Goal: Task Accomplishment & Management: Use online tool/utility

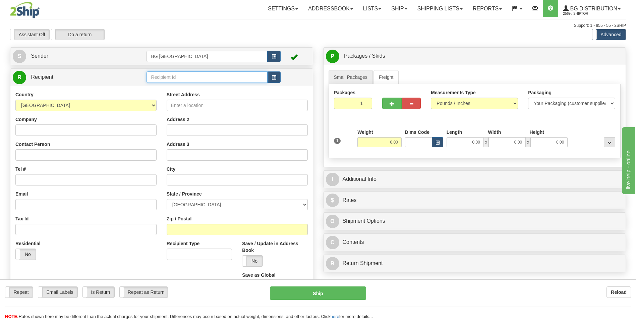
click at [182, 76] on input "text" at bounding box center [207, 76] width 121 height 11
click at [170, 84] on div "60531" at bounding box center [206, 87] width 114 height 7
type input "60531"
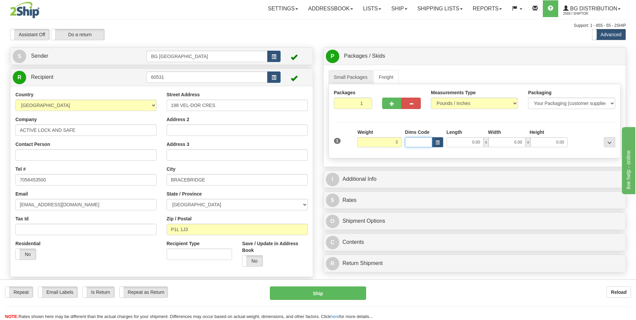
type input "5.00"
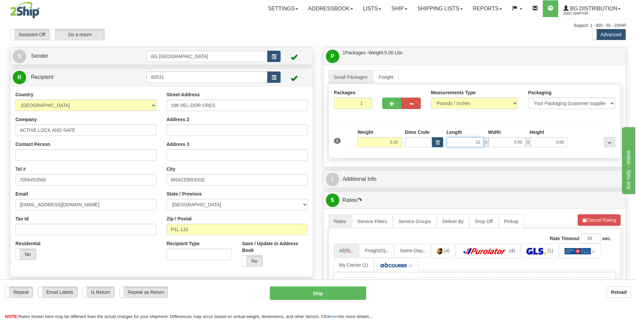
type input "12.00"
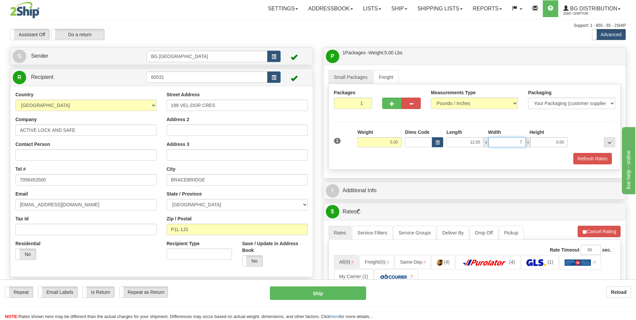
type input "7.00"
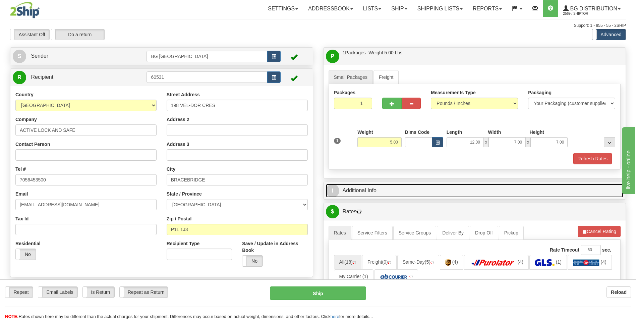
click at [375, 194] on link "I Additional Info" at bounding box center [475, 191] width 298 height 14
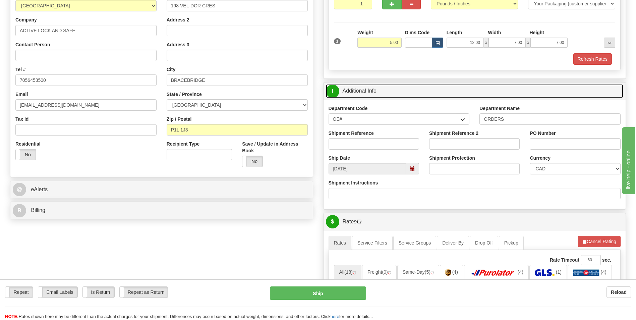
scroll to position [101, 0]
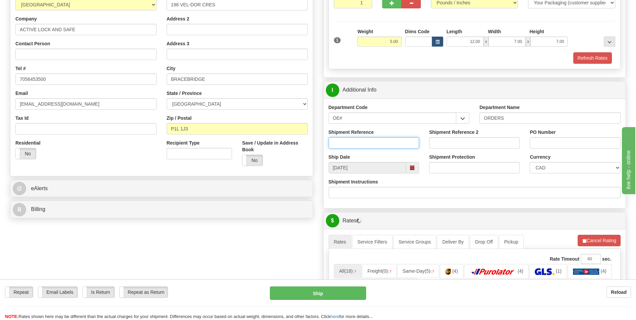
click at [369, 142] on input "Shipment Reference" at bounding box center [374, 142] width 91 height 11
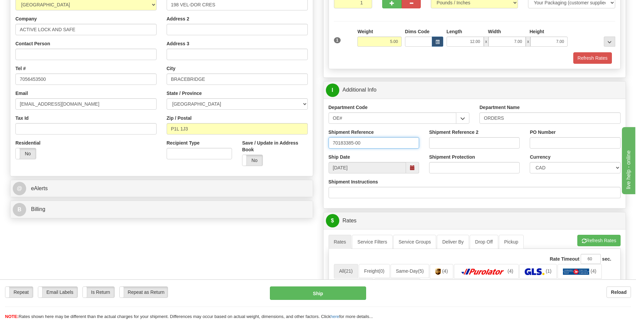
type input "70183385-00"
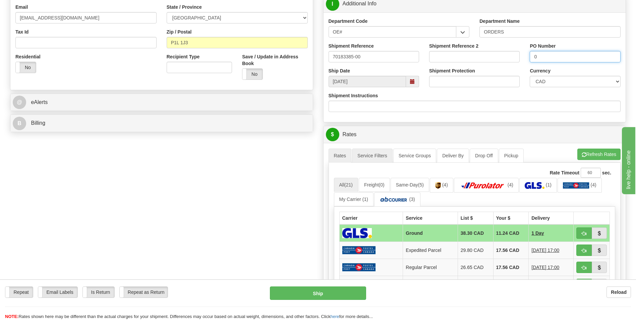
scroll to position [201, 0]
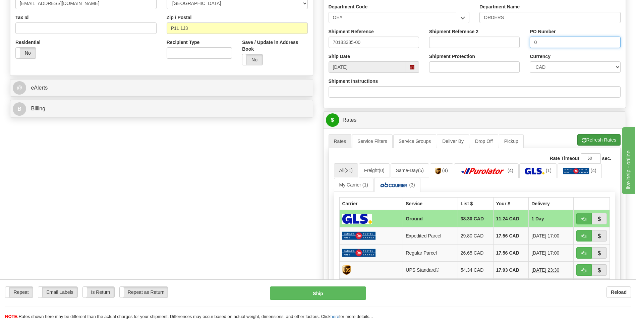
type input "0"
click at [599, 145] on button "Refresh Rates" at bounding box center [598, 139] width 43 height 11
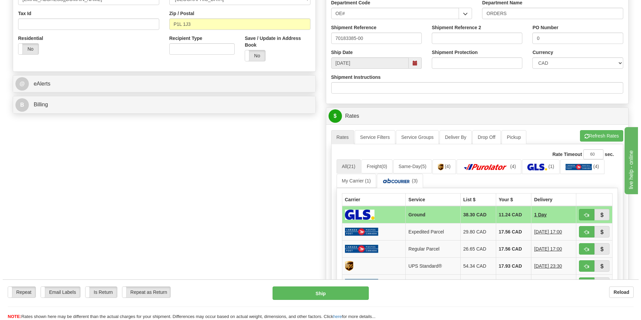
scroll to position [235, 0]
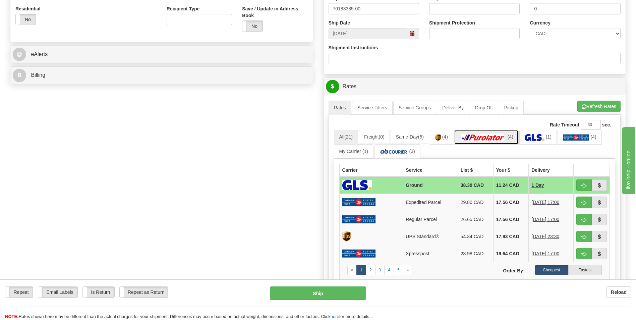
click at [498, 140] on img at bounding box center [482, 137] width 47 height 7
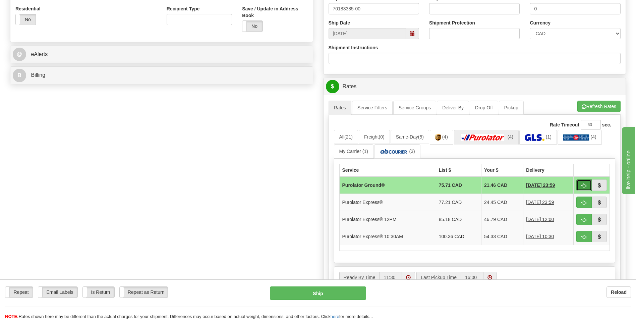
click at [586, 186] on button "button" at bounding box center [583, 184] width 15 height 11
type input "260"
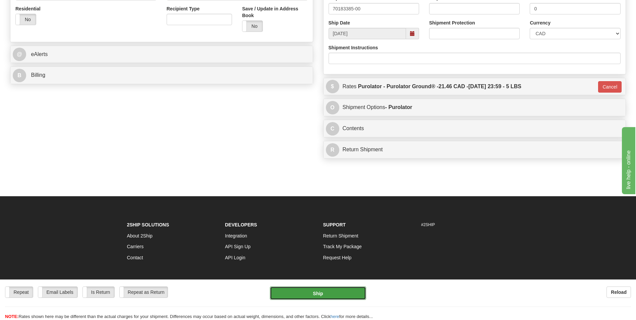
click at [313, 287] on button "Ship" at bounding box center [318, 292] width 96 height 13
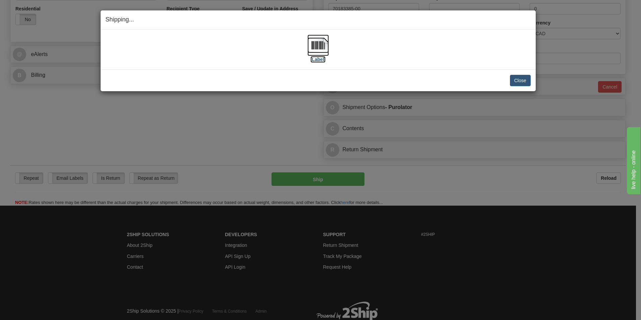
click at [322, 49] on img at bounding box center [317, 45] width 21 height 21
click at [518, 78] on button "Close" at bounding box center [520, 80] width 21 height 11
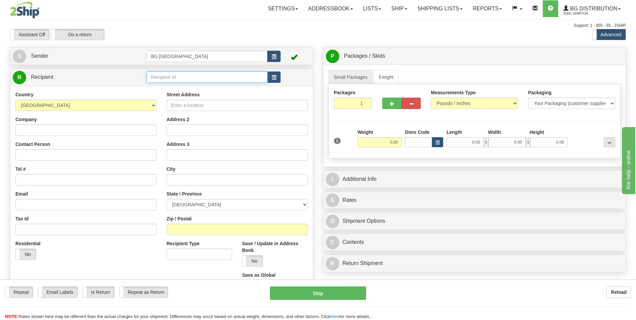
click at [169, 78] on input "text" at bounding box center [207, 76] width 121 height 11
click at [167, 84] on div "60048" at bounding box center [206, 87] width 114 height 7
type input "60048"
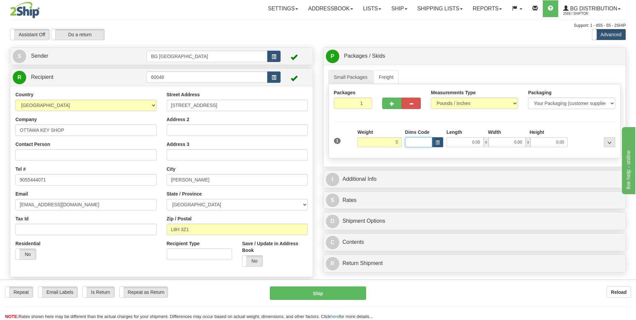
type input "5.00"
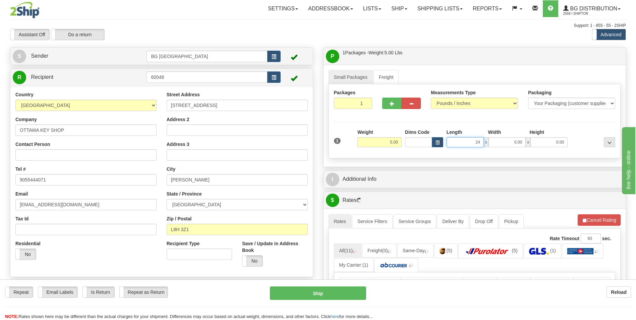
type input "24.00"
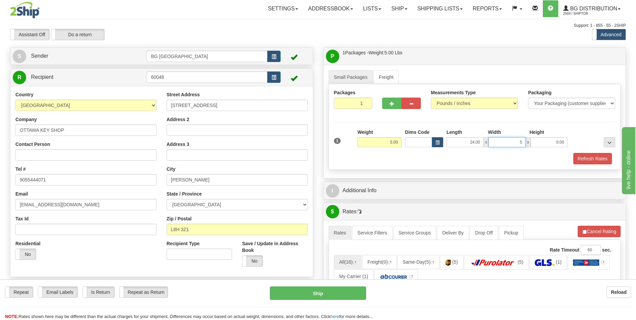
type input "5.00"
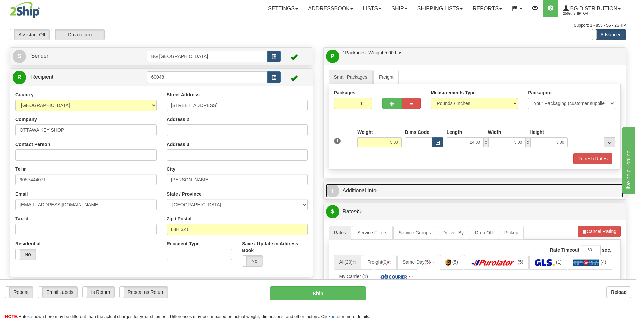
click at [379, 188] on link "I Additional Info" at bounding box center [475, 191] width 298 height 14
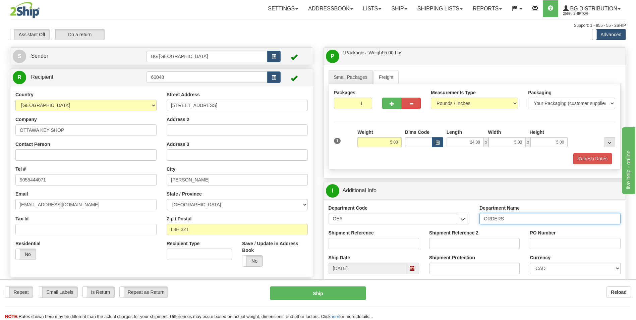
click at [515, 218] on input "ORDERS" at bounding box center [549, 218] width 141 height 11
type input "70181728-00"
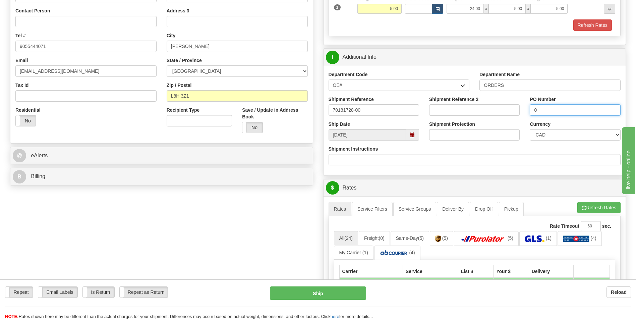
scroll to position [134, 0]
type input "0"
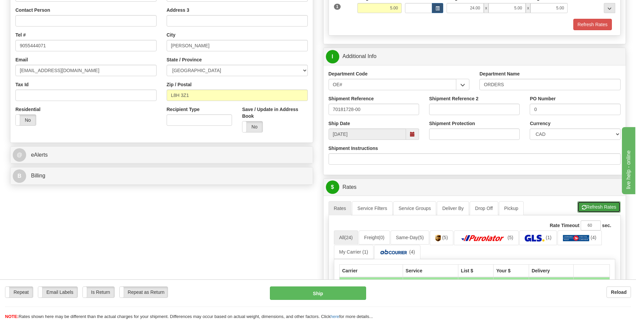
click at [582, 202] on button "Refresh Rates" at bounding box center [598, 206] width 43 height 11
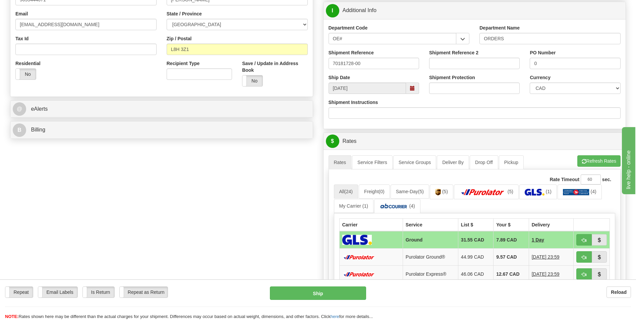
scroll to position [268, 0]
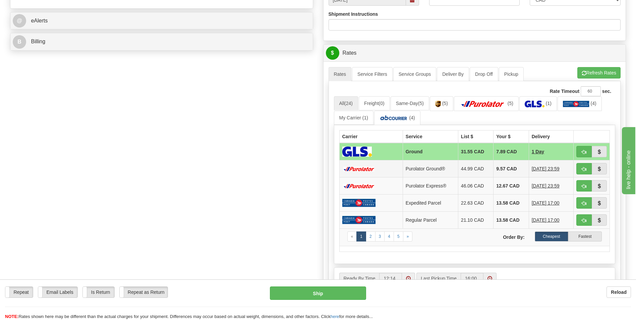
click at [494, 167] on td "9.57 CAD" at bounding box center [510, 168] width 35 height 17
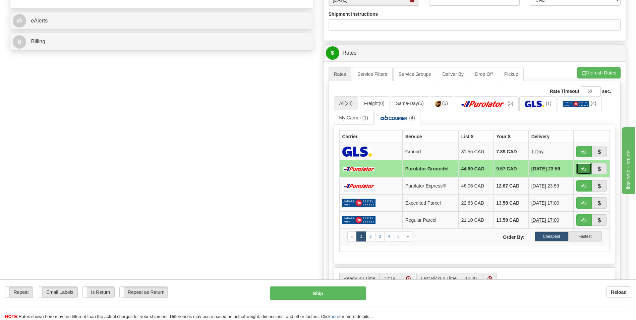
click at [581, 166] on button "button" at bounding box center [583, 168] width 15 height 11
type input "260"
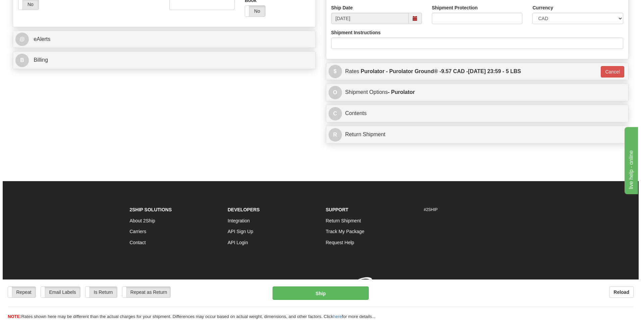
scroll to position [259, 0]
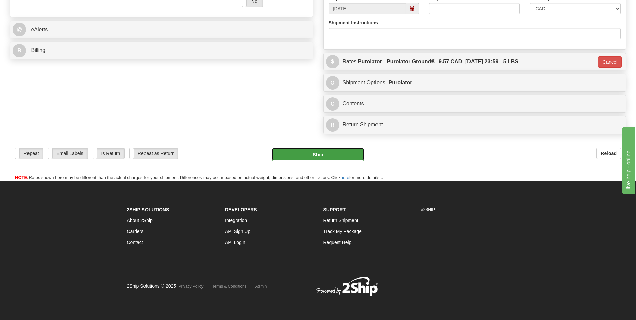
click at [343, 156] on button "Ship" at bounding box center [318, 154] width 93 height 13
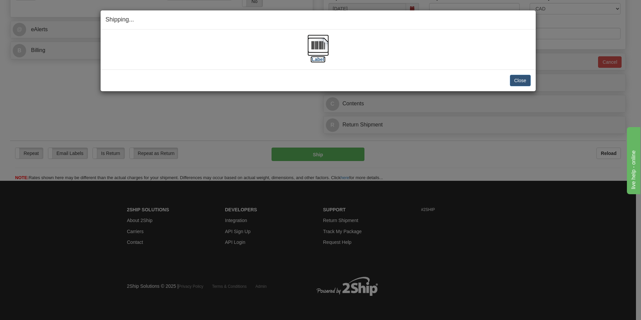
click at [324, 48] on img at bounding box center [317, 45] width 21 height 21
click at [509, 79] on div "Close Cancel" at bounding box center [318, 80] width 425 height 11
click at [510, 79] on button "Close" at bounding box center [520, 80] width 21 height 11
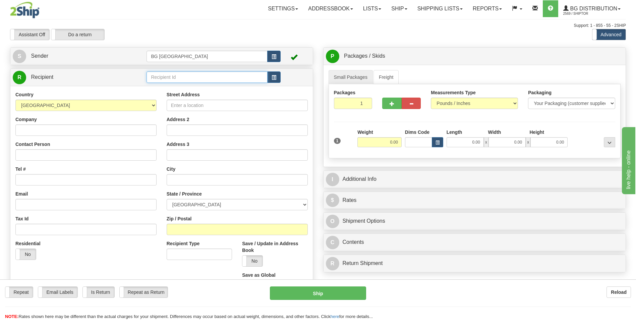
click at [172, 78] on input "text" at bounding box center [207, 76] width 121 height 11
click at [165, 83] on li "60020" at bounding box center [207, 87] width 120 height 9
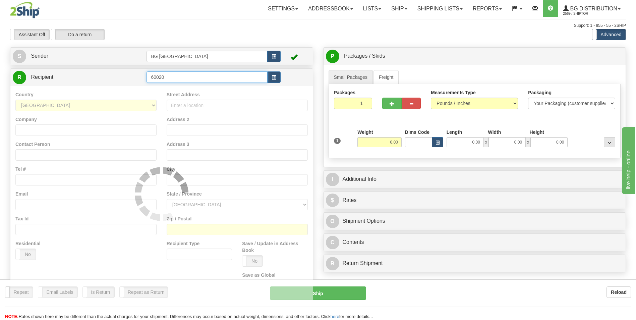
type input "60020"
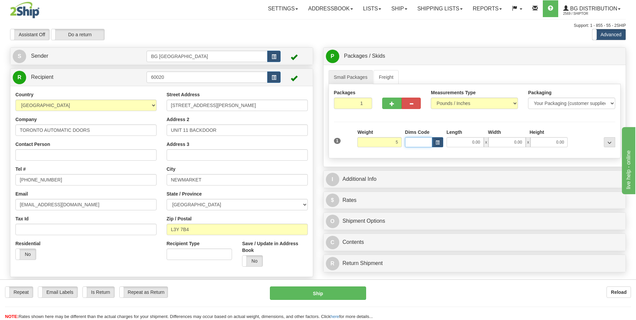
type input "5.00"
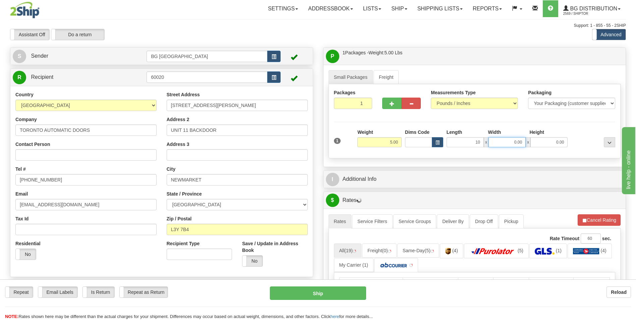
type input "10.00"
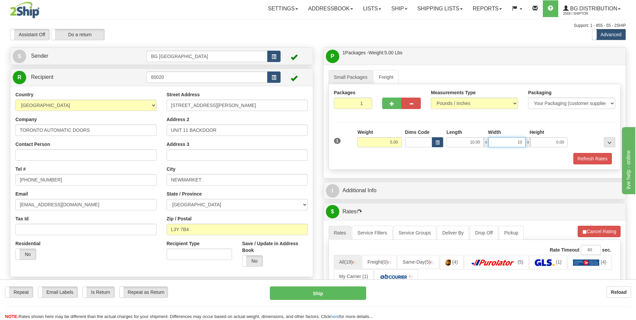
type input "10.00"
type input "5.00"
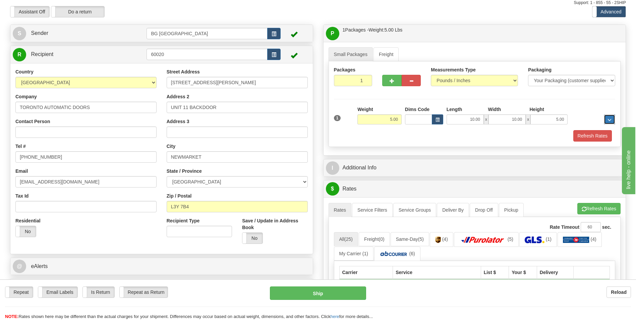
scroll to position [34, 0]
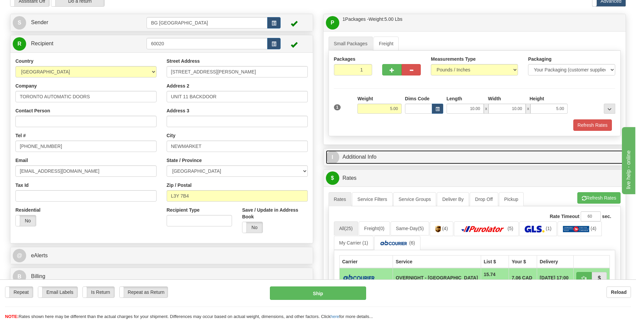
click at [374, 160] on link "I Additional Info" at bounding box center [475, 157] width 298 height 14
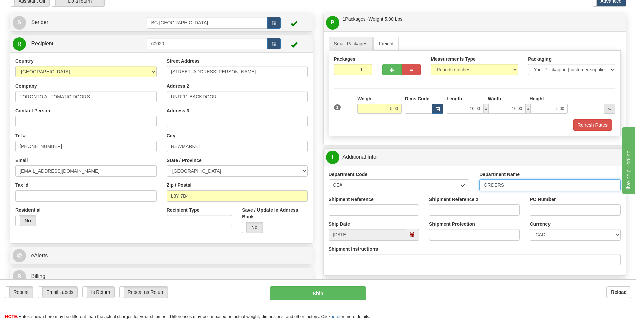
click at [508, 183] on input "ORDERS" at bounding box center [549, 184] width 141 height 11
type input "70183403-00"
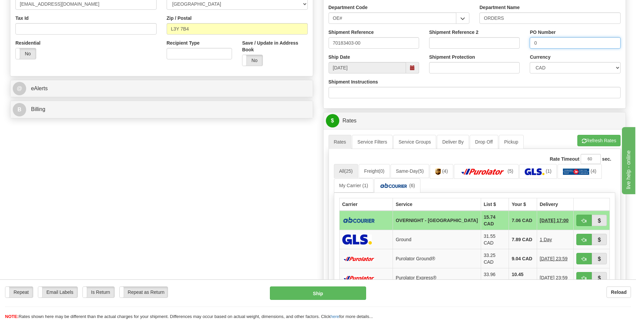
scroll to position [201, 0]
type input "0"
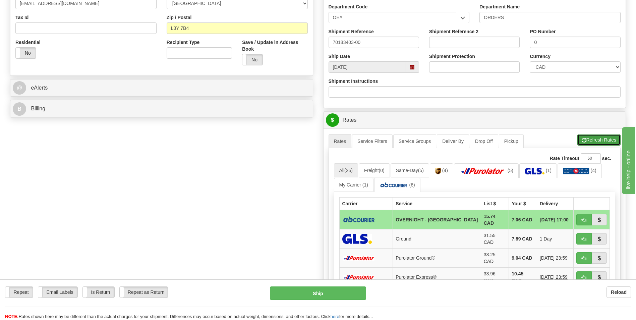
click at [587, 141] on button "Refresh Rates" at bounding box center [598, 139] width 43 height 11
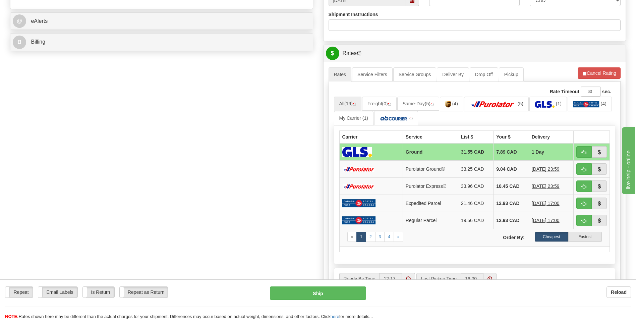
scroll to position [268, 0]
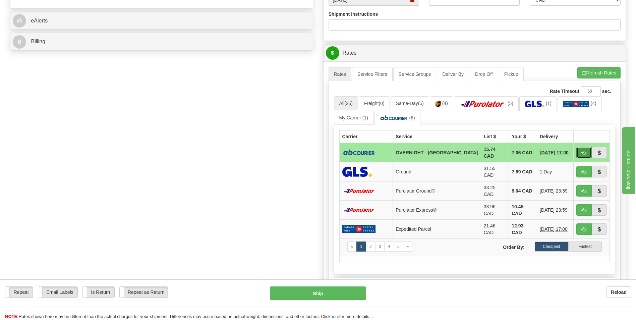
click at [584, 152] on span "button" at bounding box center [584, 153] width 5 height 4
type input "4"
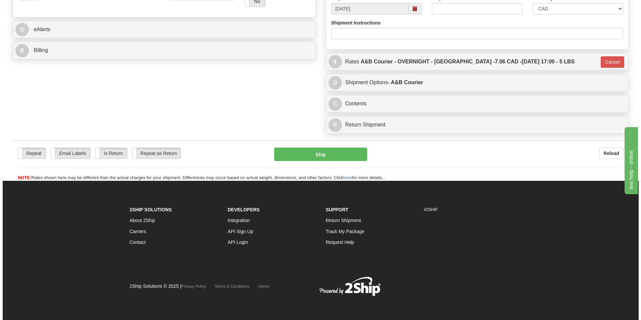
scroll to position [259, 0]
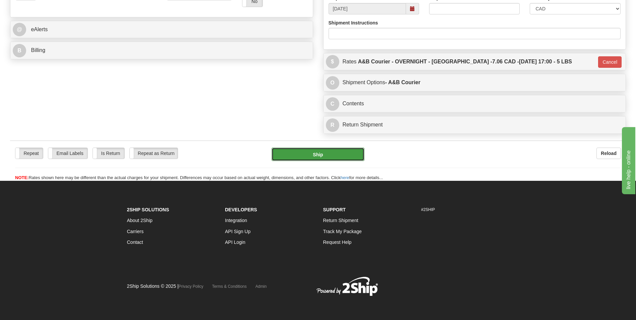
click at [345, 157] on button "Ship" at bounding box center [318, 154] width 93 height 13
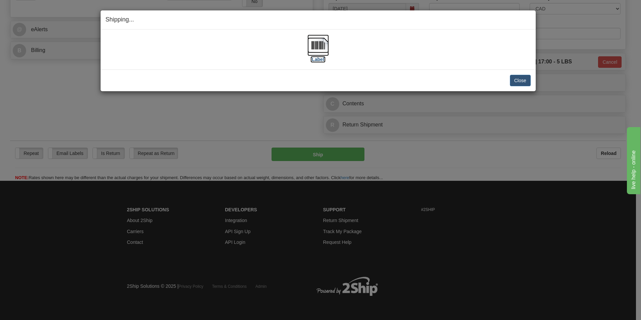
click at [320, 49] on img at bounding box center [317, 45] width 21 height 21
click at [519, 82] on button "Close" at bounding box center [520, 80] width 21 height 11
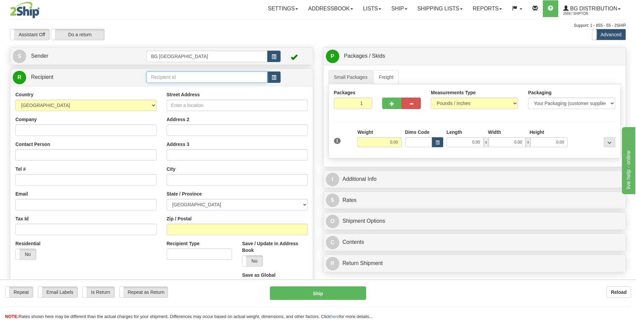
click at [178, 81] on input "text" at bounding box center [207, 76] width 121 height 11
click at [171, 86] on div "60506" at bounding box center [206, 87] width 114 height 7
type input "60506"
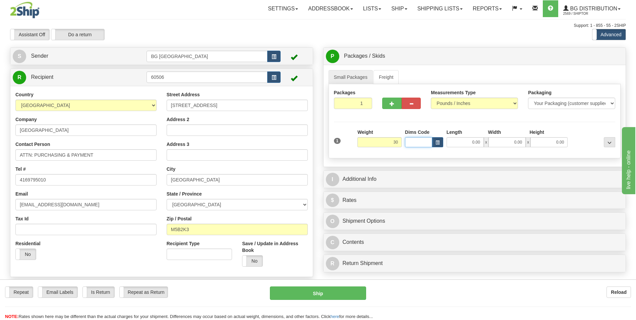
type input "30.00"
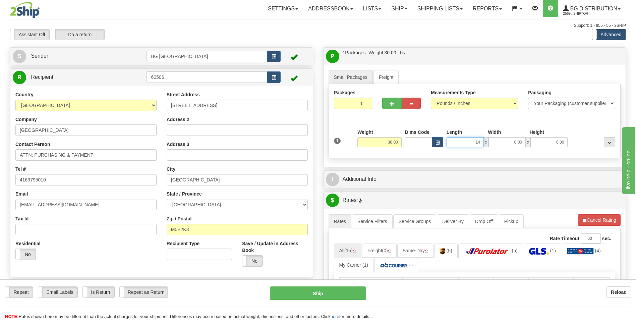
type input "14.00"
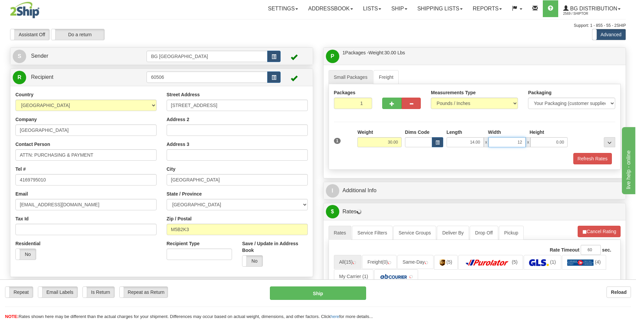
type input "12.00"
type input "9.00"
click at [370, 182] on div "I Additional Info" at bounding box center [475, 190] width 302 height 17
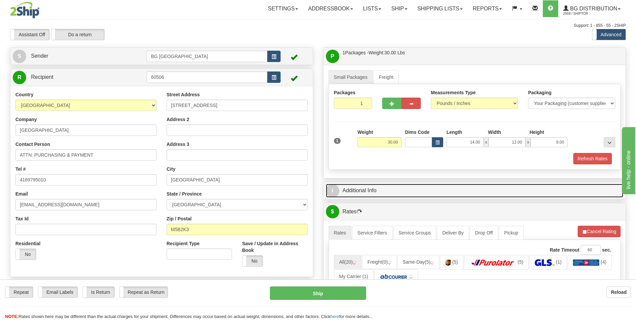
click at [370, 184] on link "I Additional Info" at bounding box center [475, 191] width 298 height 14
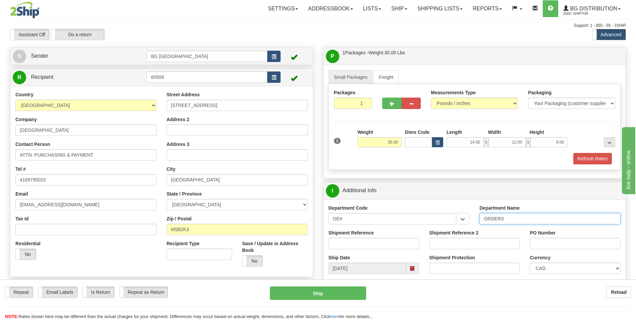
click at [515, 217] on input "ORDERS" at bounding box center [549, 218] width 141 height 11
type input "70182103-01"
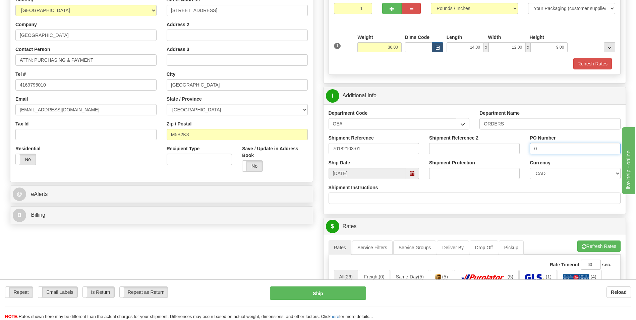
scroll to position [101, 0]
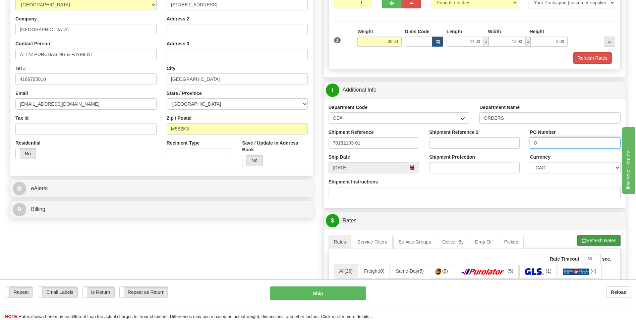
type input "0"
click at [588, 244] on button "Refresh Rates" at bounding box center [598, 240] width 43 height 11
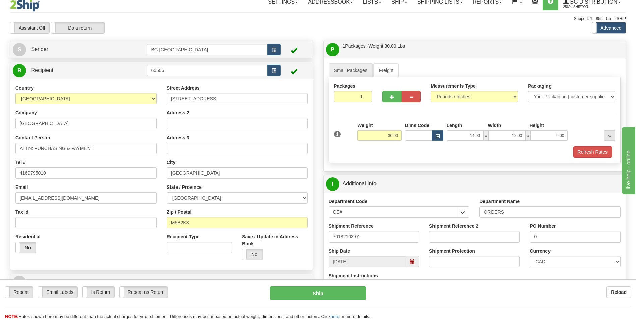
scroll to position [0, 0]
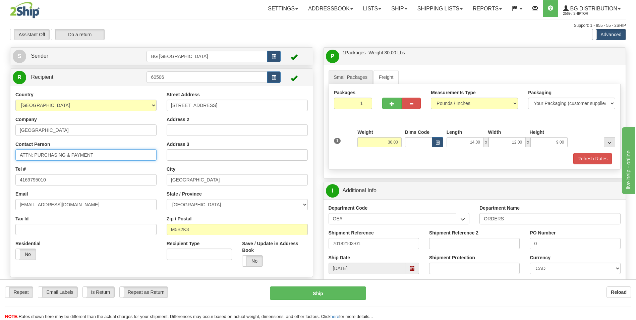
drag, startPoint x: 35, startPoint y: 154, endPoint x: 115, endPoint y: 154, distance: 79.8
click at [115, 154] on input "ATTN: PURCHASING & PAYMENT" at bounding box center [85, 154] width 141 height 11
type input "ATTN: ERIC ZACS"
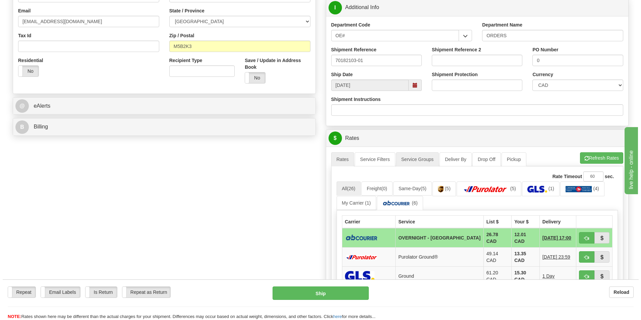
scroll to position [235, 0]
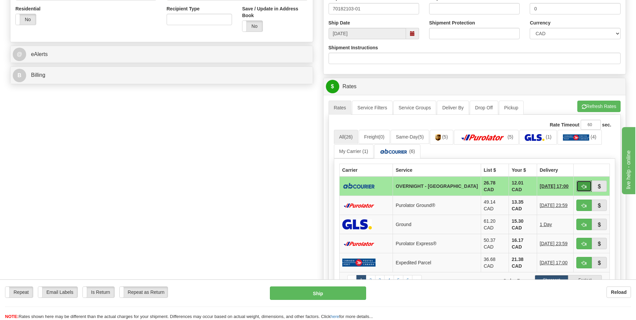
click at [584, 190] on button "button" at bounding box center [583, 185] width 15 height 11
type input "4"
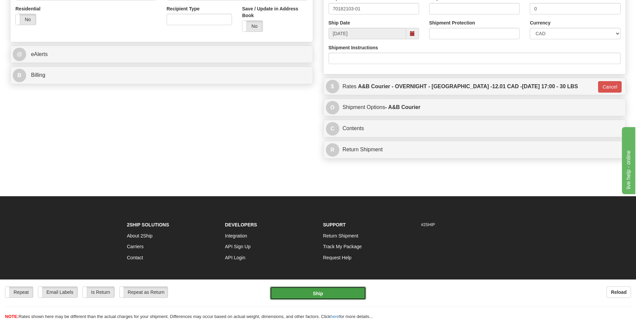
click at [311, 299] on button "Ship" at bounding box center [318, 292] width 96 height 13
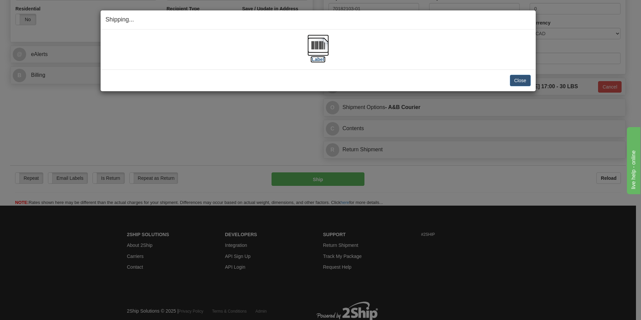
click at [308, 40] on img at bounding box center [317, 45] width 21 height 21
click at [514, 78] on button "Close" at bounding box center [520, 80] width 21 height 11
